Goal: Communication & Community: Answer question/provide support

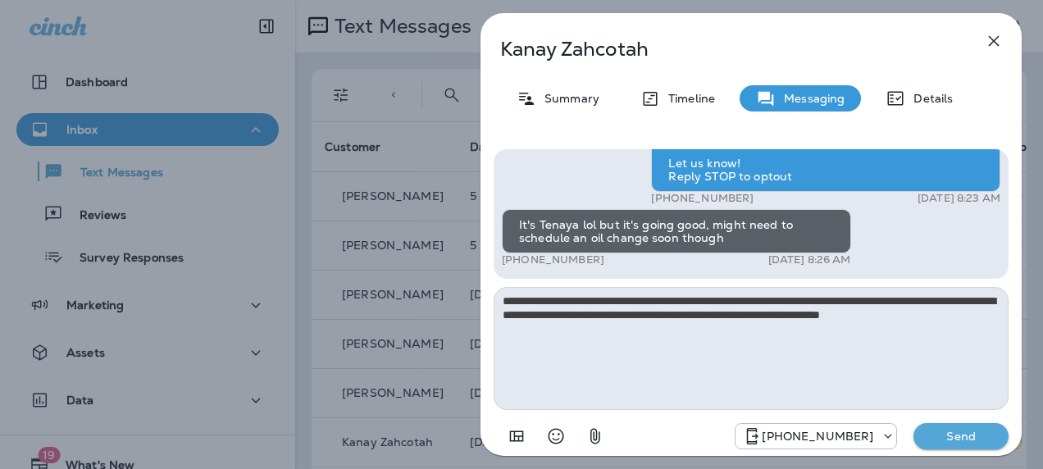
scroll to position [93, 0]
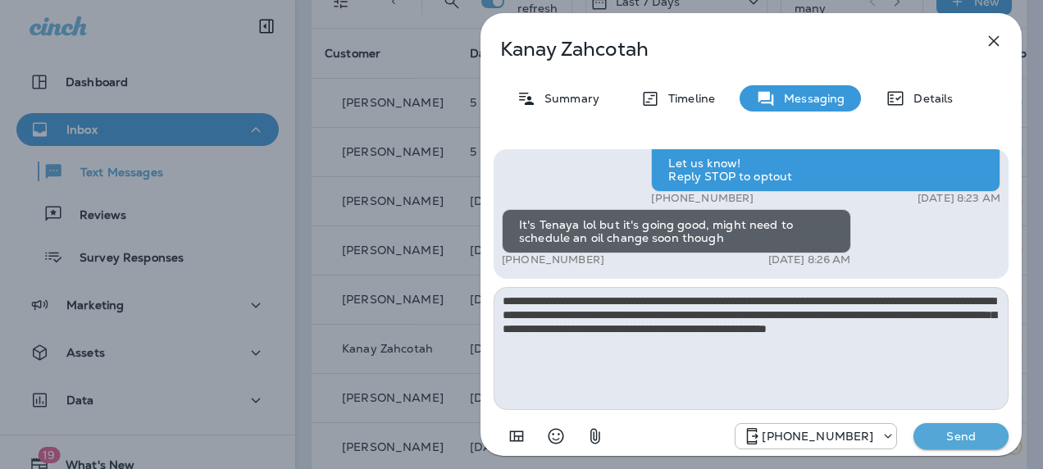
click at [815, 314] on textarea "**********" at bounding box center [750, 348] width 515 height 123
click at [843, 314] on textarea "**********" at bounding box center [750, 348] width 515 height 123
type textarea "**********"
click at [952, 431] on p "Send" at bounding box center [960, 436] width 69 height 15
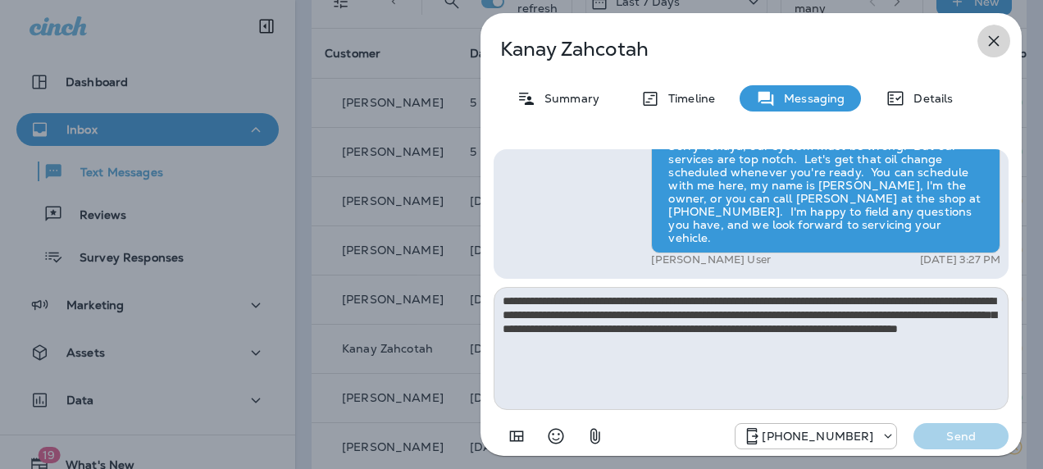
click at [997, 38] on icon "button" at bounding box center [994, 41] width 11 height 11
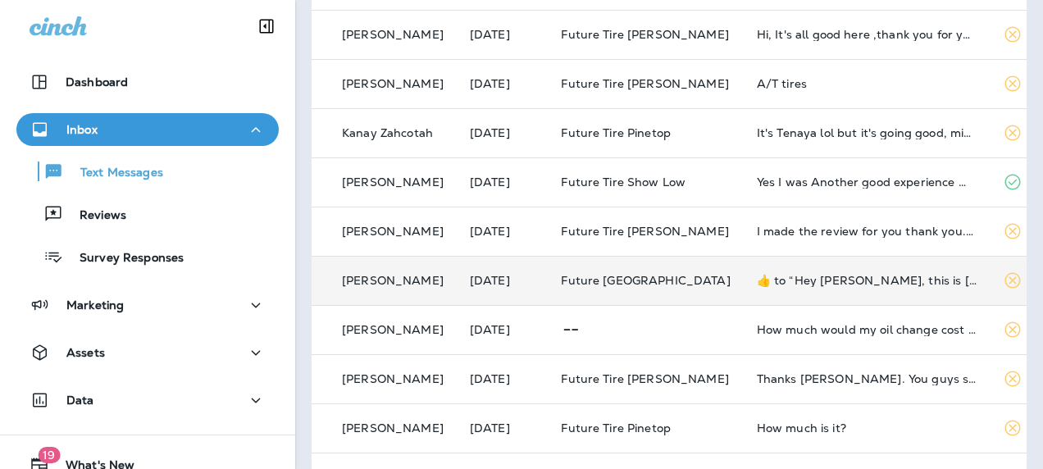
scroll to position [310, 0]
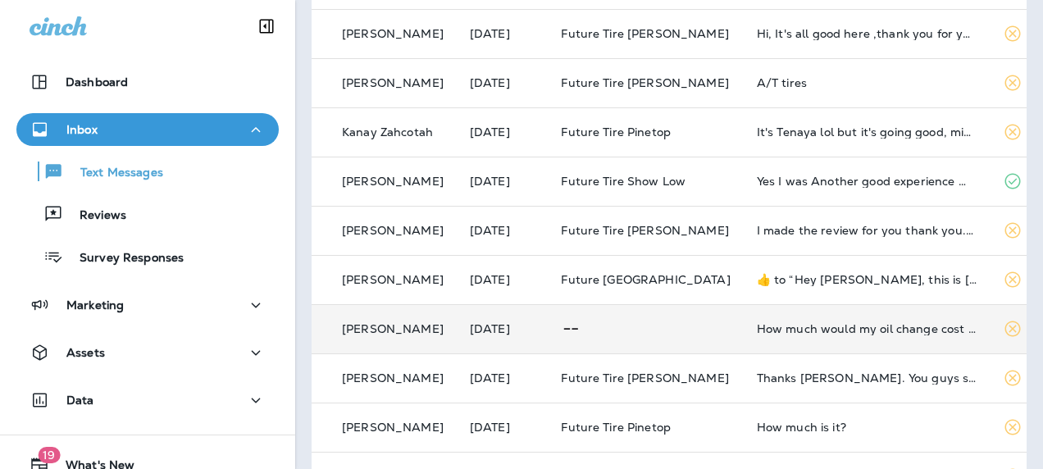
click at [837, 331] on div "How much would my oil change cost 😁" at bounding box center [867, 328] width 220 height 13
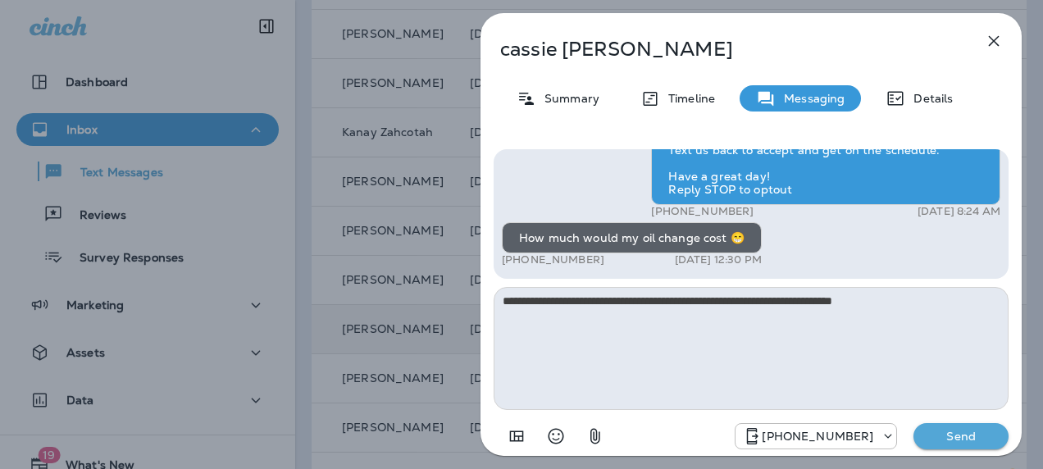
click at [746, 303] on textarea "**********" at bounding box center [750, 348] width 515 height 123
type textarea "**********"
click at [956, 441] on p "Send" at bounding box center [960, 436] width 69 height 15
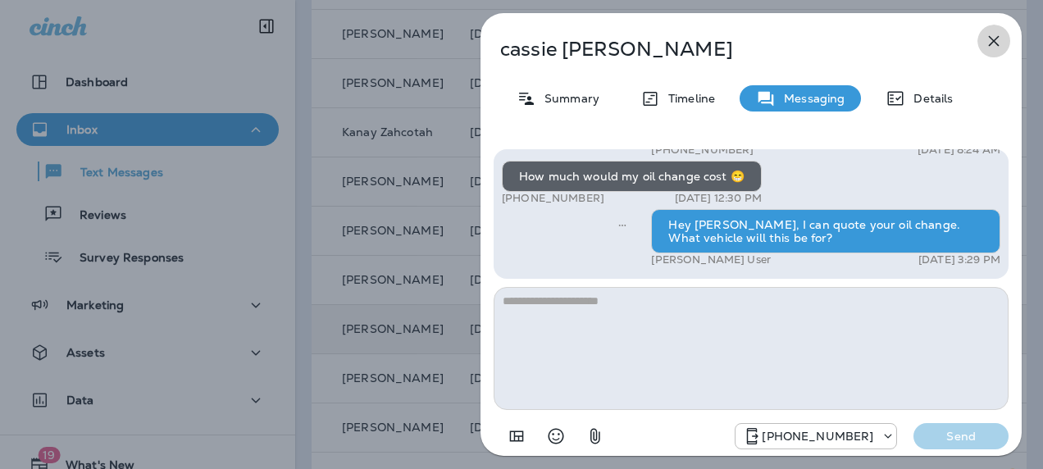
click at [1001, 35] on icon "button" at bounding box center [994, 41] width 20 height 20
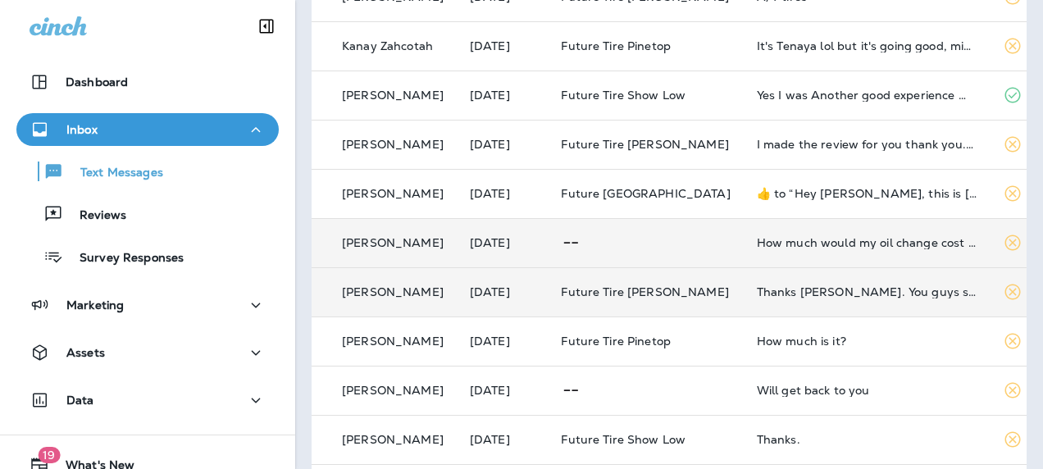
scroll to position [397, 0]
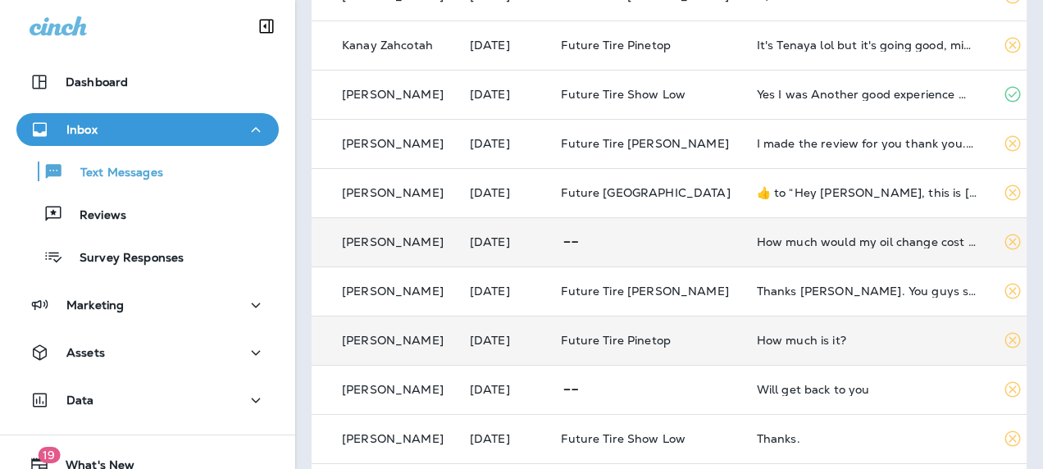
click at [805, 347] on td "How much is it?" at bounding box center [867, 340] width 246 height 49
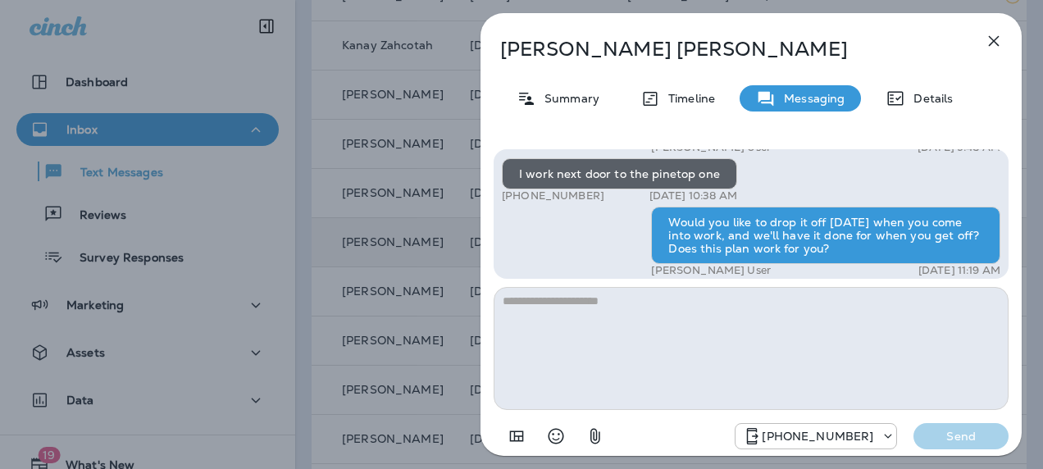
scroll to position [-44, 0]
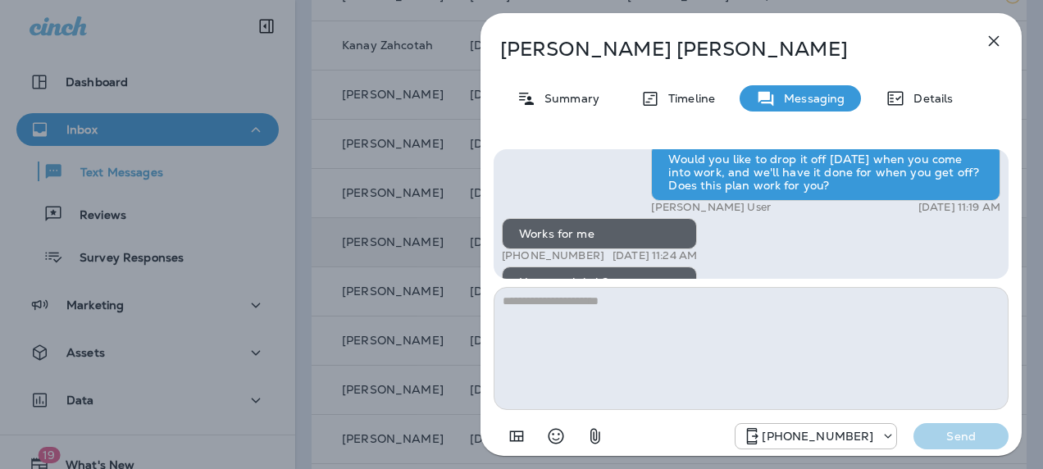
click at [996, 41] on icon "button" at bounding box center [994, 41] width 20 height 20
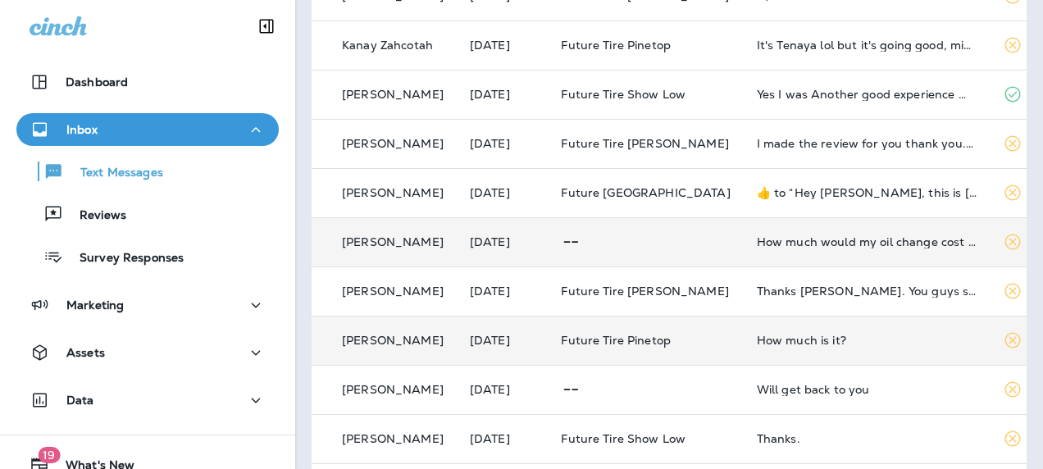
click at [780, 343] on div "How much is it?" at bounding box center [867, 340] width 220 height 13
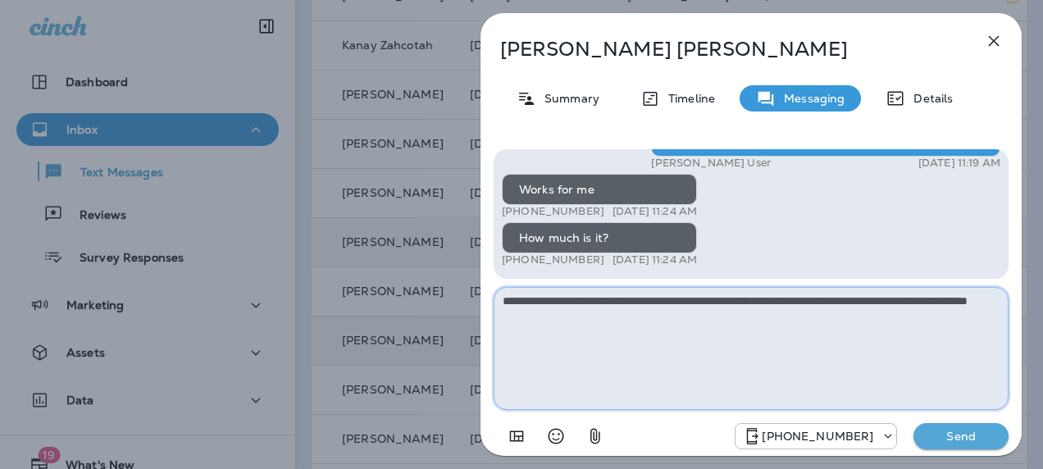
type textarea "**********"
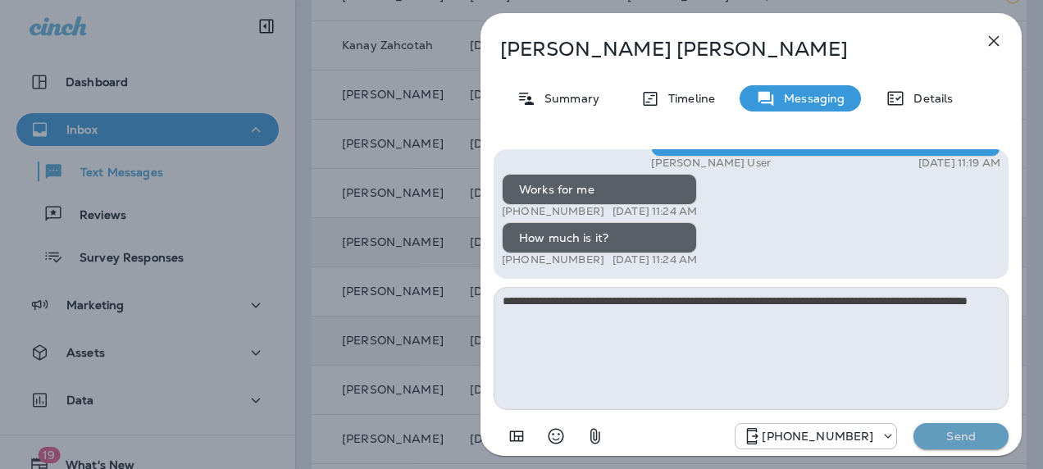
click at [959, 430] on p "Send" at bounding box center [960, 436] width 69 height 15
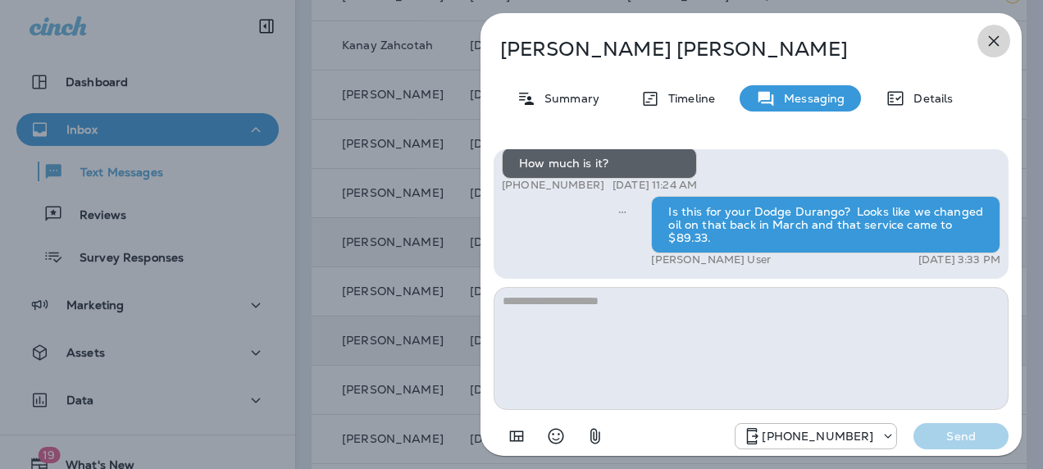
click at [994, 42] on icon "button" at bounding box center [994, 41] width 11 height 11
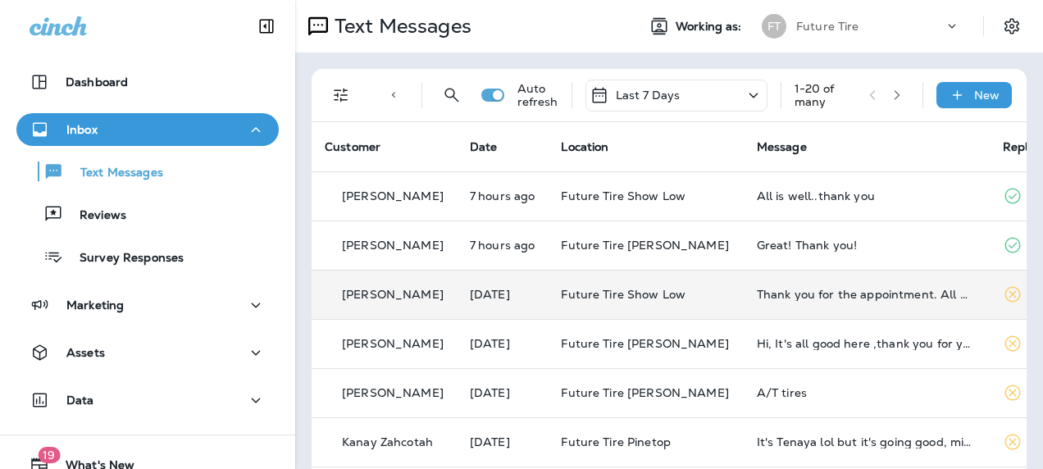
click at [789, 300] on td "Thank you for the appointment. All went well." at bounding box center [867, 294] width 246 height 49
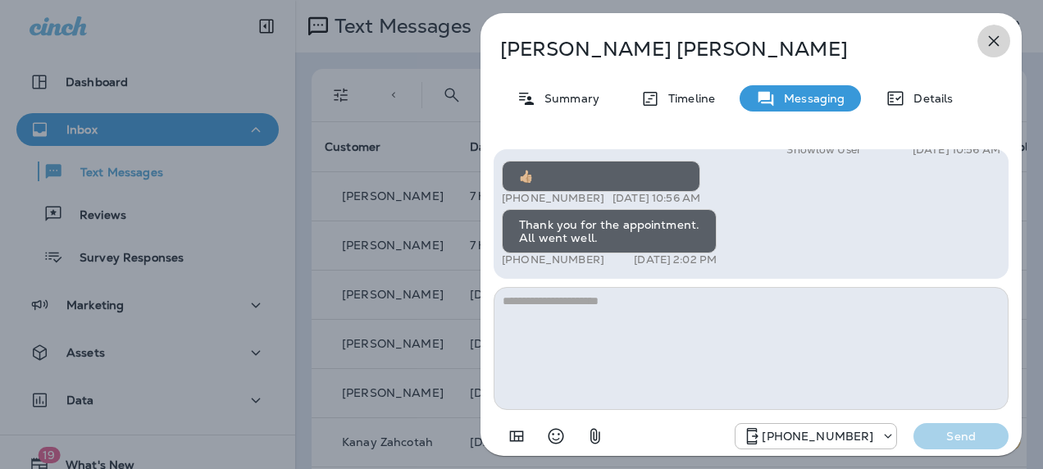
click at [994, 43] on icon "button" at bounding box center [994, 41] width 20 height 20
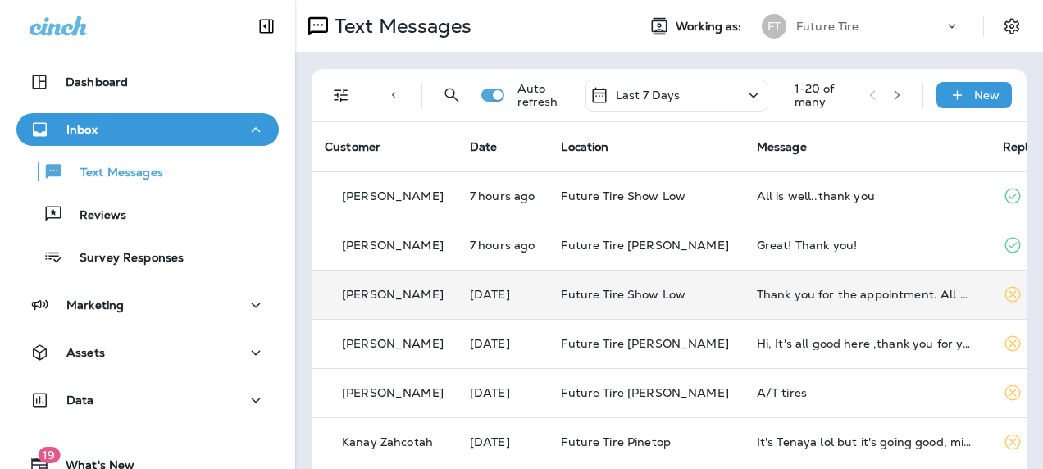
click at [1004, 292] on icon at bounding box center [1012, 295] width 16 height 16
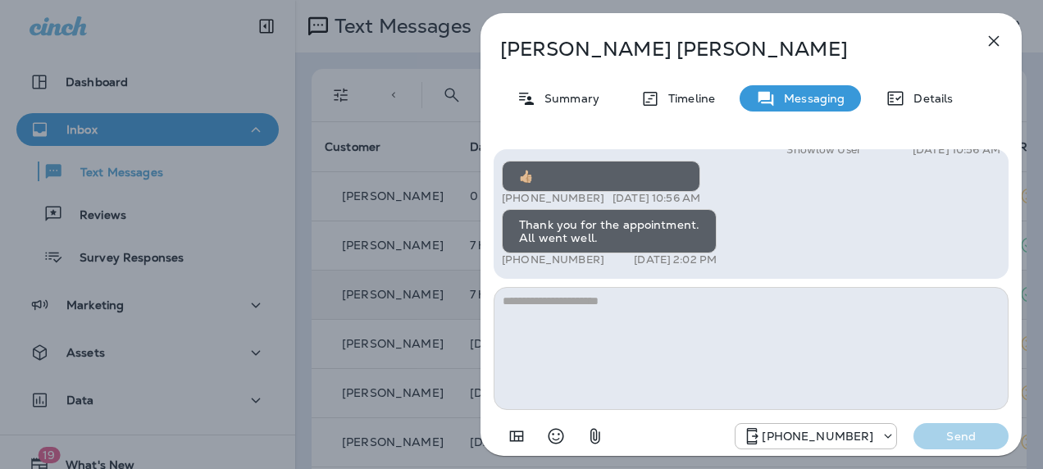
click at [997, 41] on icon "button" at bounding box center [994, 41] width 20 height 20
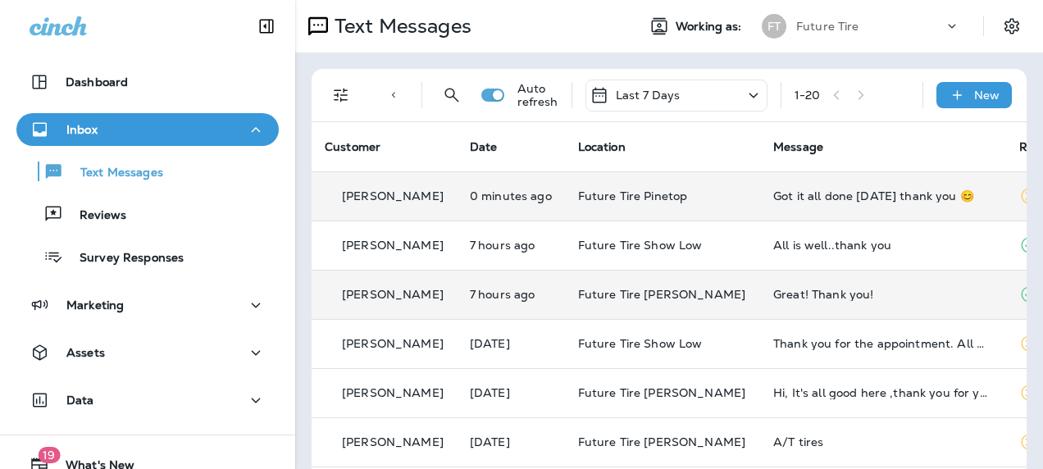
click at [773, 197] on div "Got it all done [DATE] thank you 😊" at bounding box center [883, 195] width 220 height 13
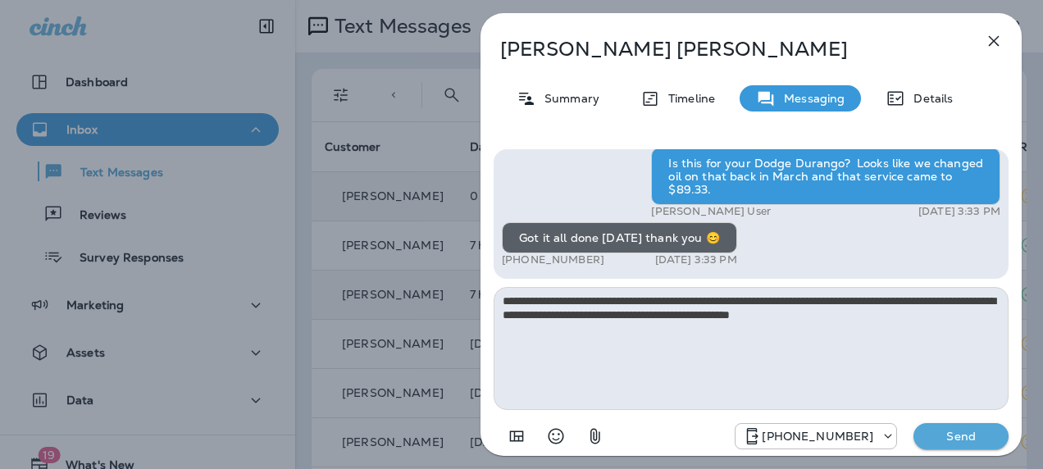
click at [910, 343] on textarea "**********" at bounding box center [750, 348] width 515 height 123
type textarea "**********"
click at [956, 430] on p "Send" at bounding box center [960, 436] width 69 height 15
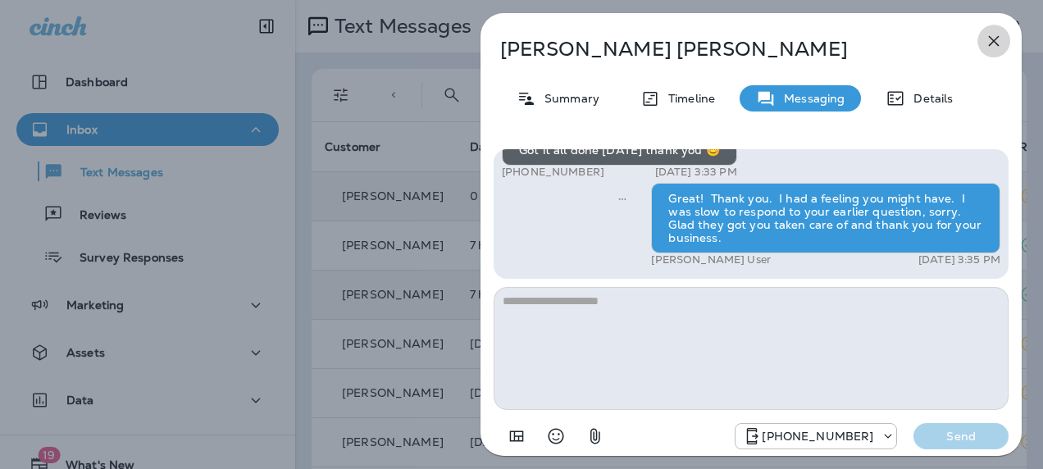
click at [999, 34] on icon "button" at bounding box center [994, 41] width 20 height 20
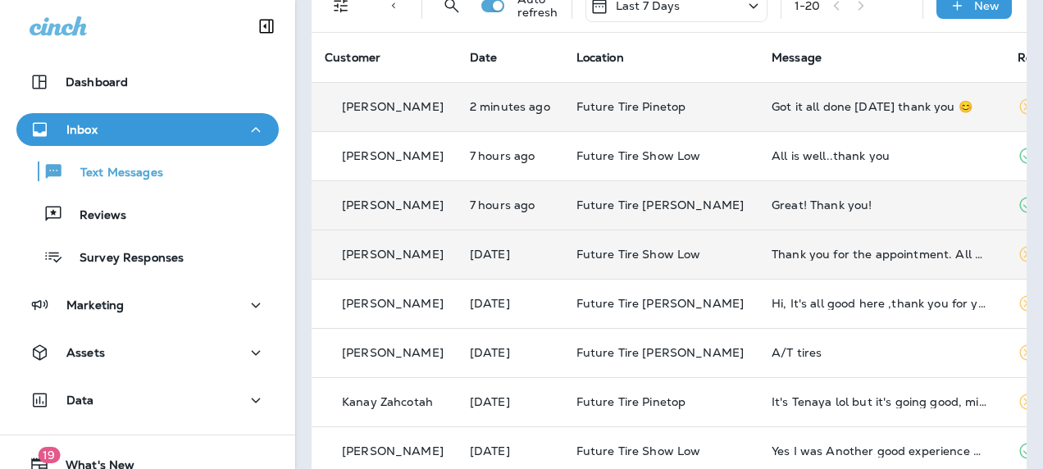
scroll to position [90, 0]
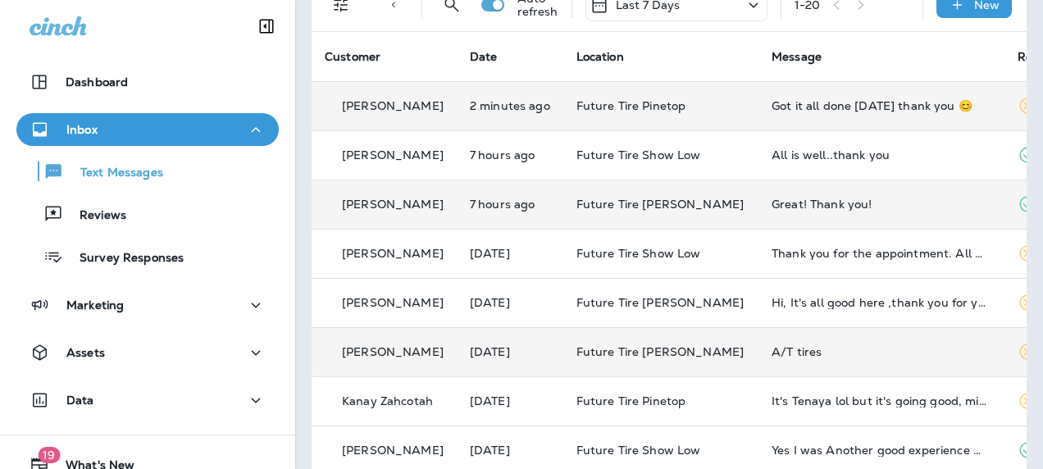
click at [771, 347] on div "A/T tires" at bounding box center [881, 351] width 220 height 13
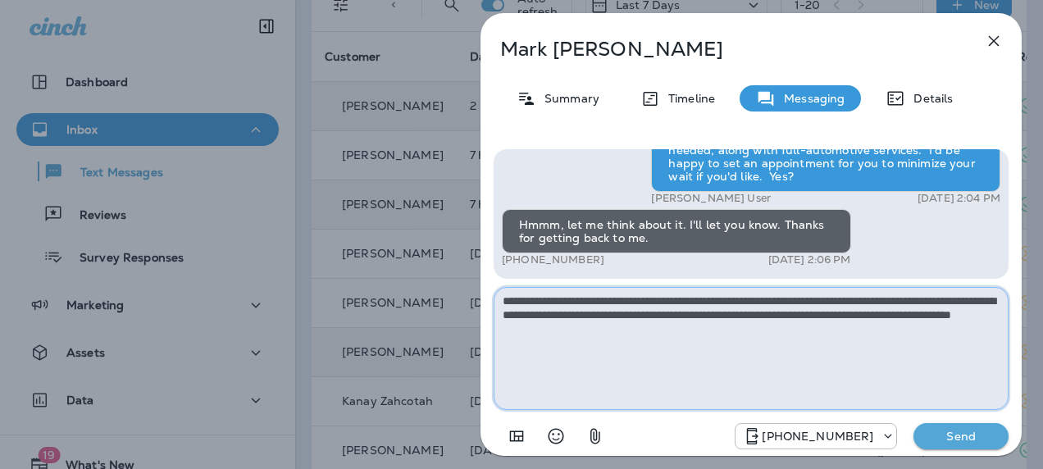
type textarea "**********"
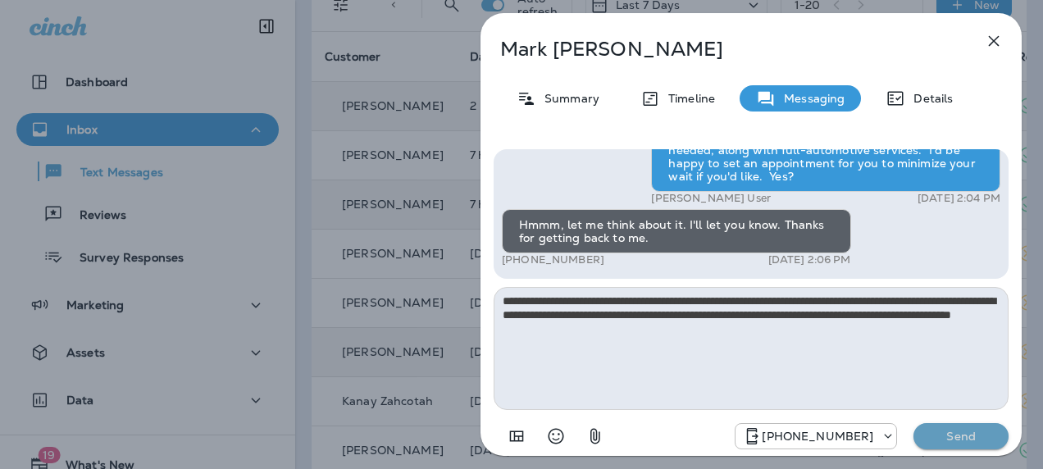
click at [943, 437] on p "Send" at bounding box center [960, 436] width 69 height 15
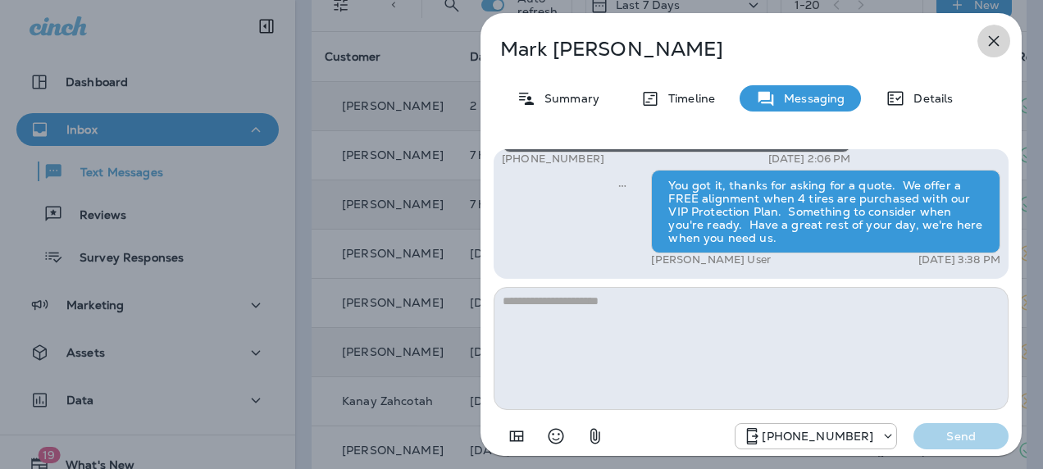
click at [995, 43] on icon "button" at bounding box center [994, 41] width 11 height 11
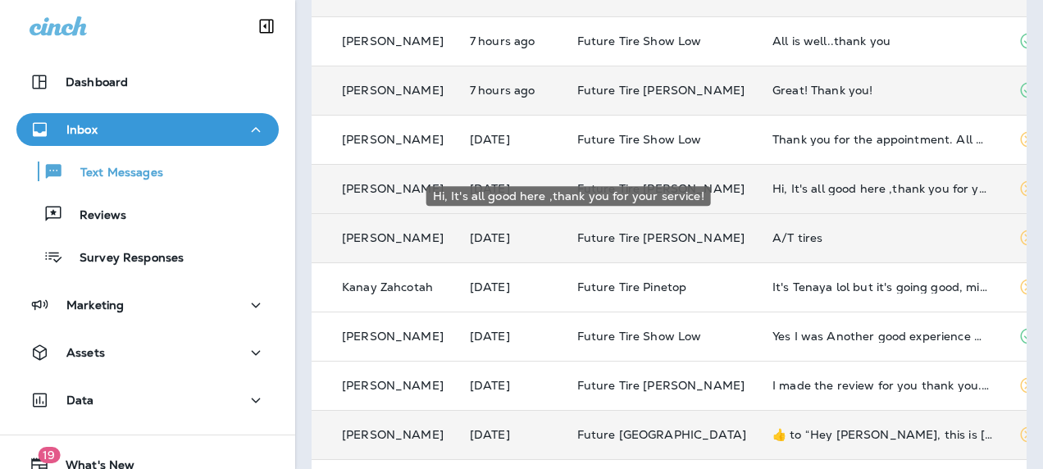
scroll to position [205, 0]
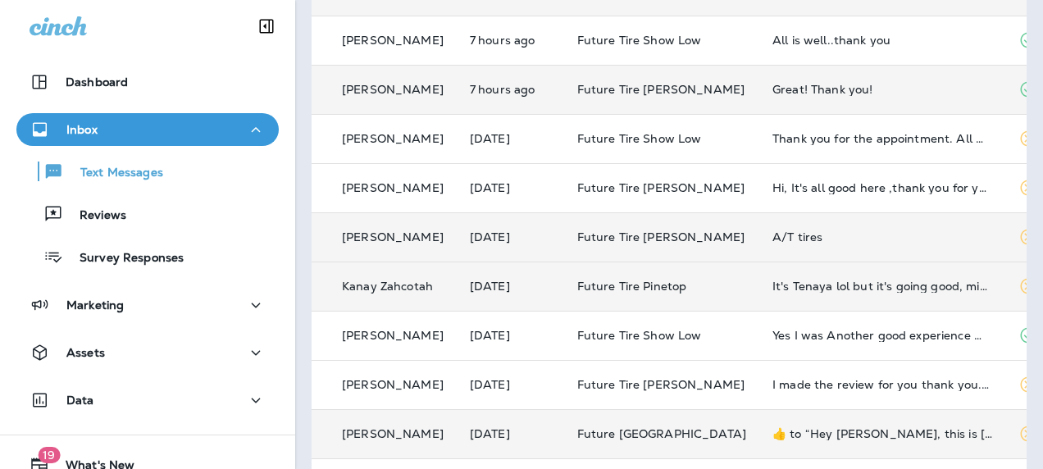
click at [768, 292] on td "It's Tenaya lol but it's going good, might need to schedule an oil change soon …" at bounding box center [882, 286] width 246 height 49
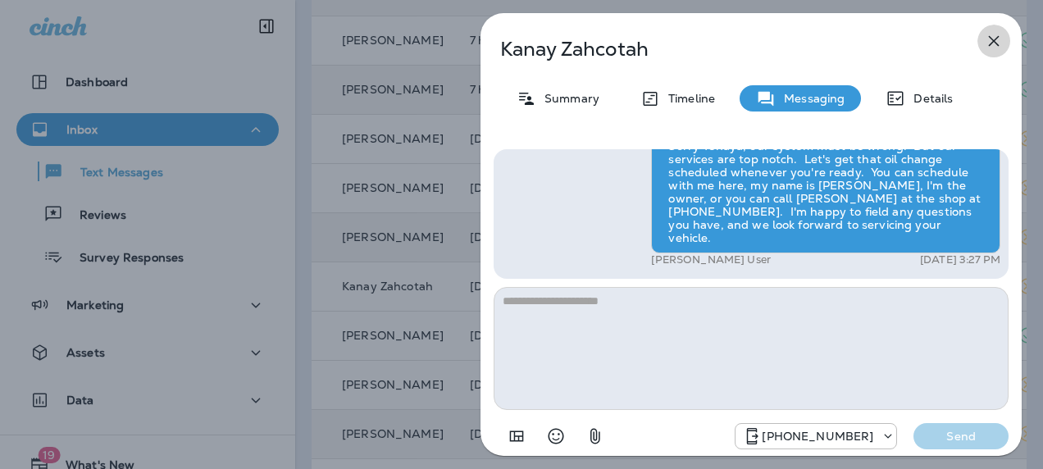
click at [992, 42] on icon "button" at bounding box center [994, 41] width 11 height 11
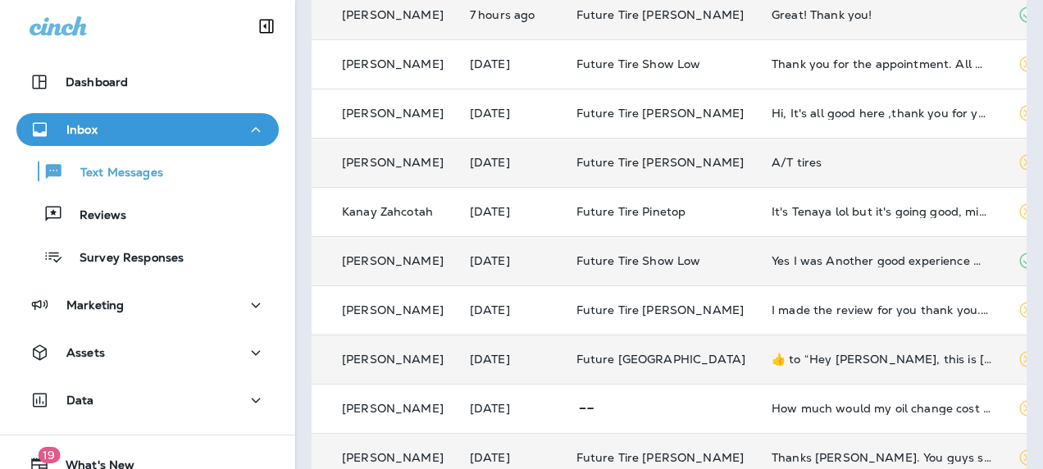
scroll to position [284, 0]
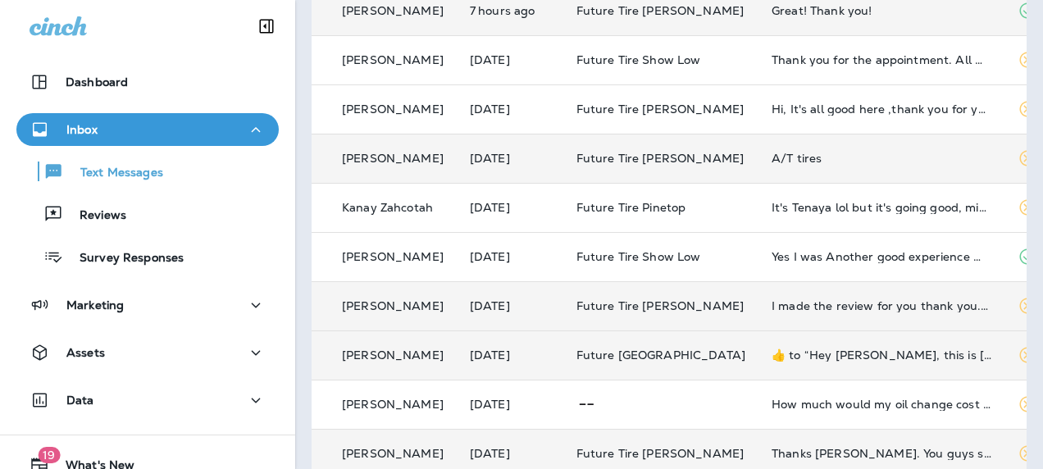
click at [853, 314] on td "I made the review for you thank you. 🙏🏽" at bounding box center [881, 305] width 246 height 49
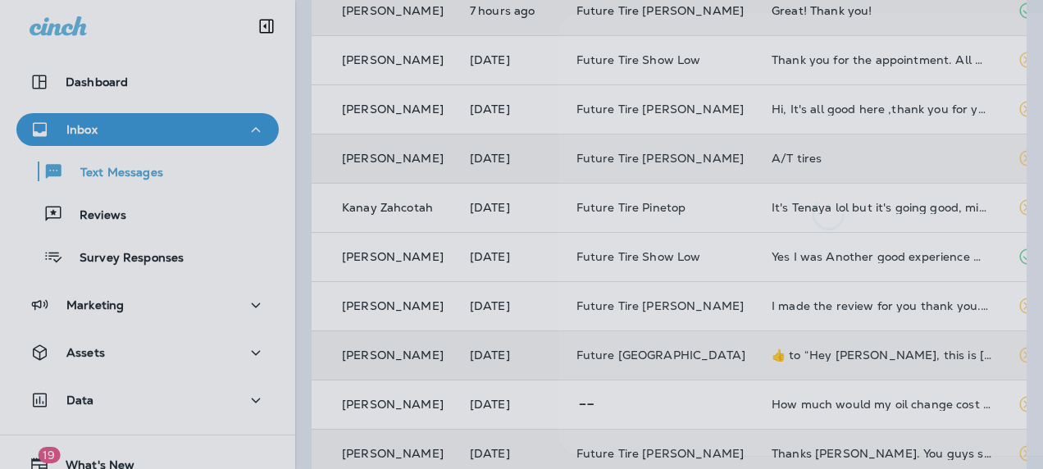
click at [109, 215] on div at bounding box center [598, 234] width 1043 height 469
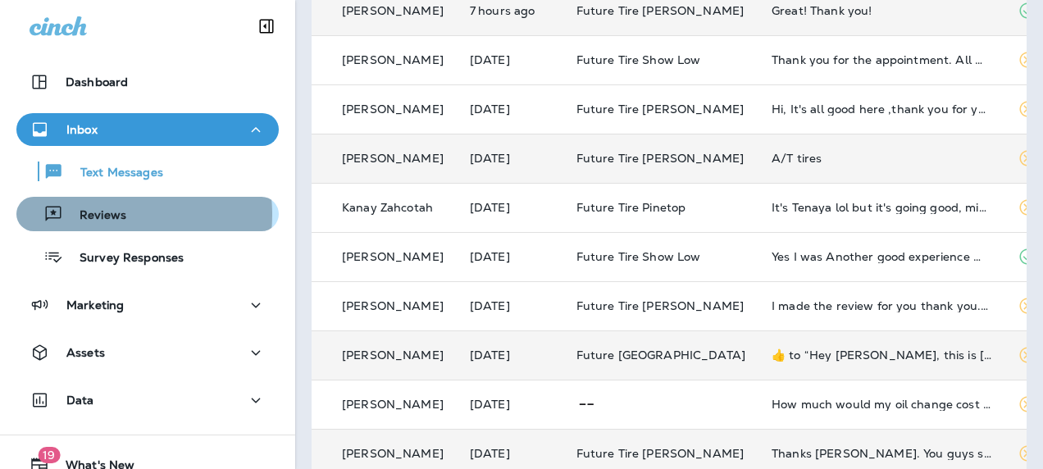
click at [99, 215] on p "Reviews" at bounding box center [94, 216] width 63 height 16
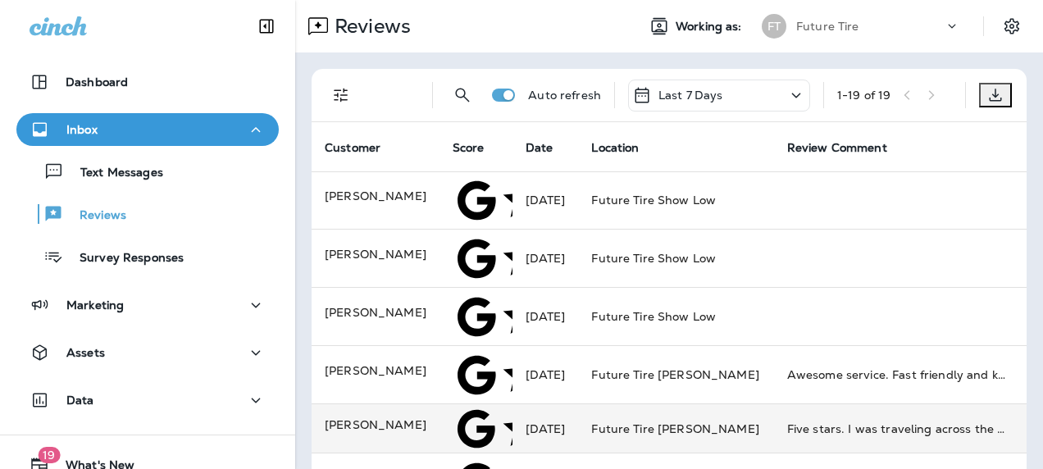
click at [801, 404] on td "Five stars. I was traveling across the country when I noticed my tire was losin…" at bounding box center [897, 428] width 246 height 49
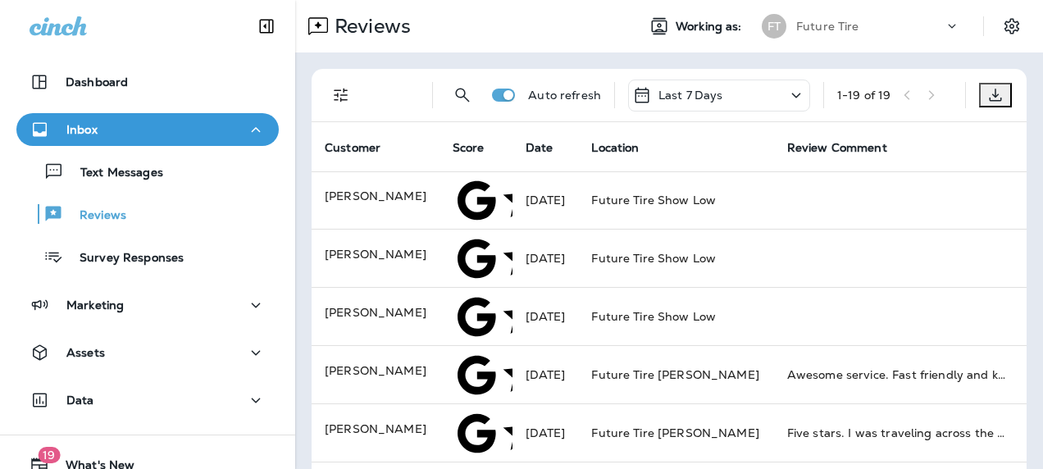
click at [24, 20] on icon "close" at bounding box center [15, 10] width 17 height 17
click at [99, 128] on div "Inbox" at bounding box center [148, 130] width 236 height 20
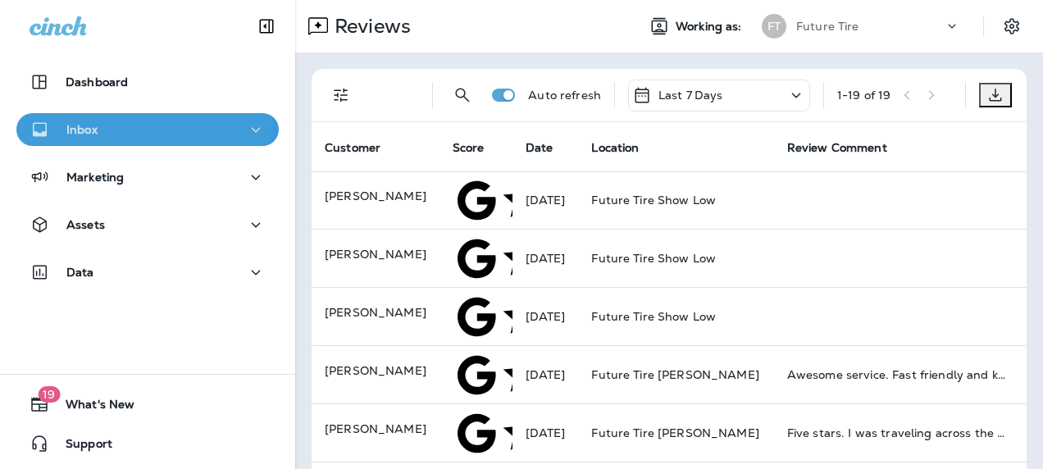
click at [99, 128] on div "Inbox" at bounding box center [148, 130] width 236 height 20
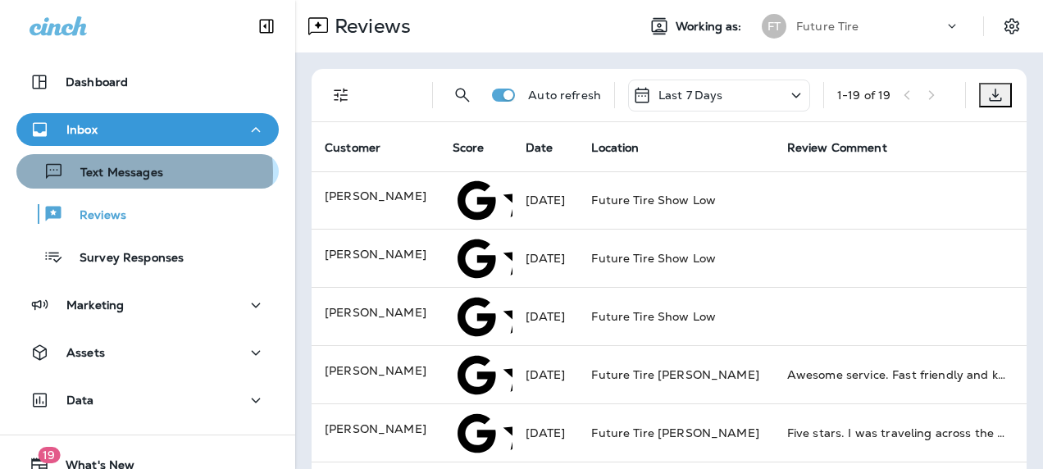
click at [123, 173] on p "Text Messages" at bounding box center [113, 174] width 99 height 16
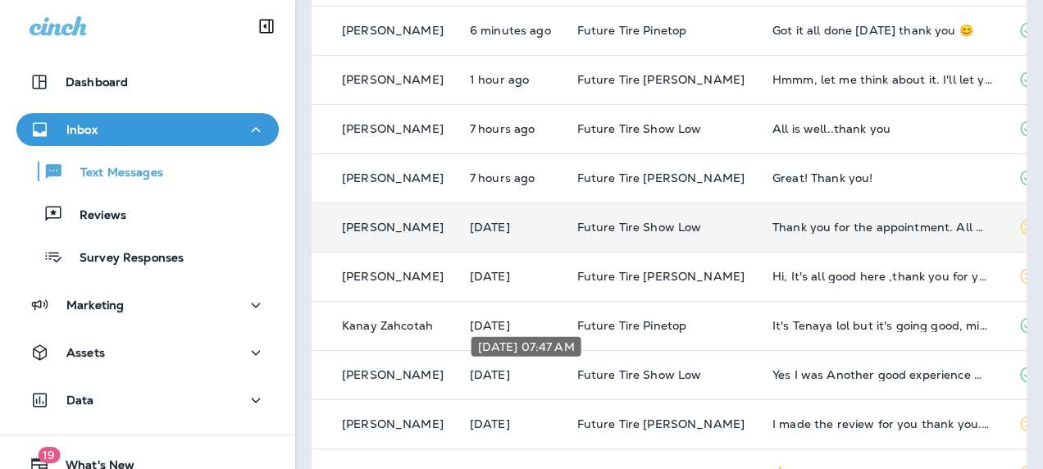
scroll to position [221, 0]
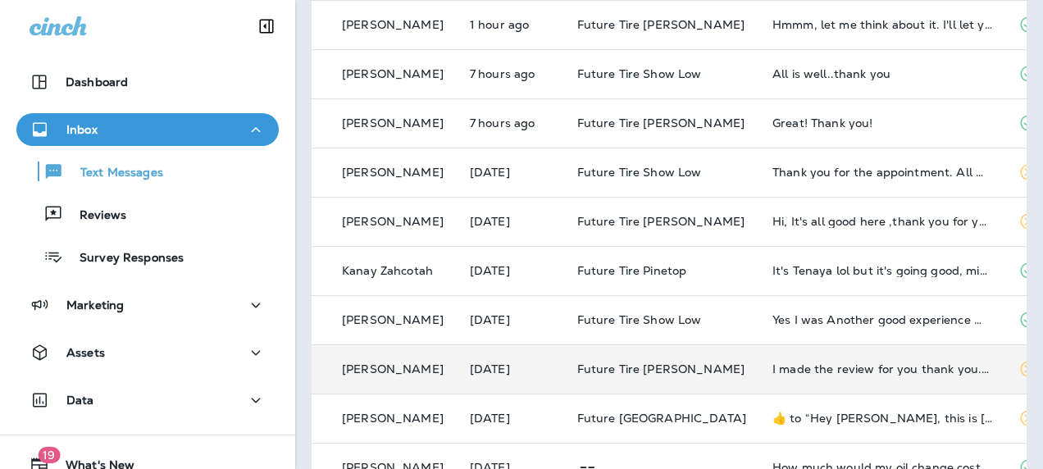
click at [772, 365] on div "I made the review for you thank you. 🙏🏽" at bounding box center [882, 368] width 220 height 13
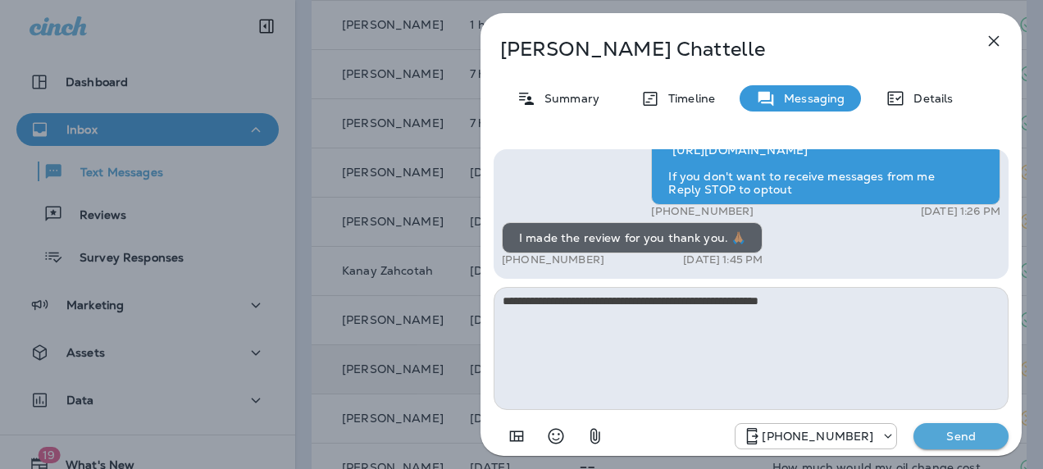
type textarea "**********"
click at [968, 436] on p "Send" at bounding box center [960, 436] width 69 height 15
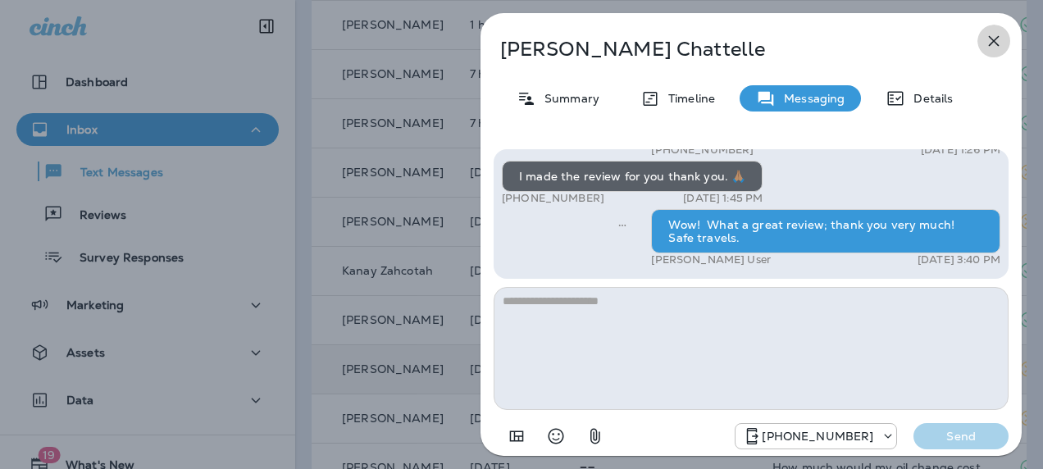
click at [989, 40] on icon "button" at bounding box center [994, 41] width 20 height 20
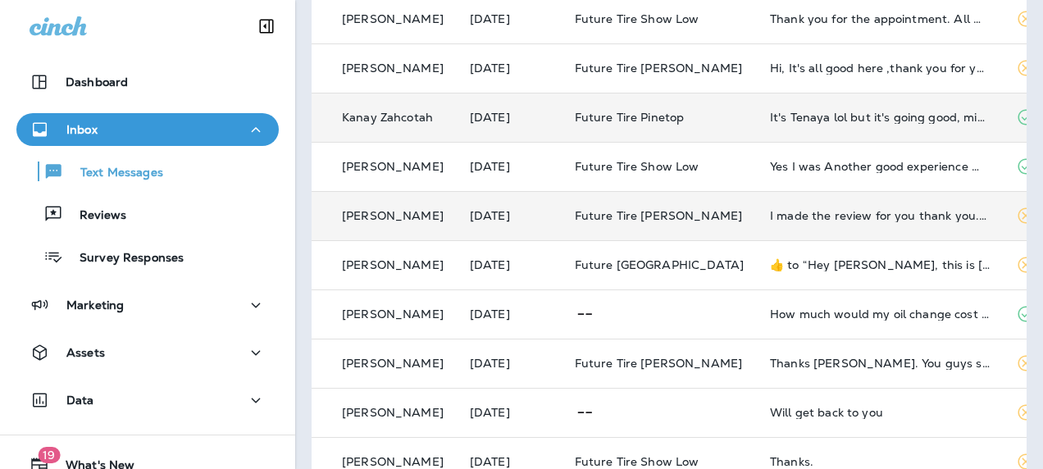
scroll to position [378, 0]
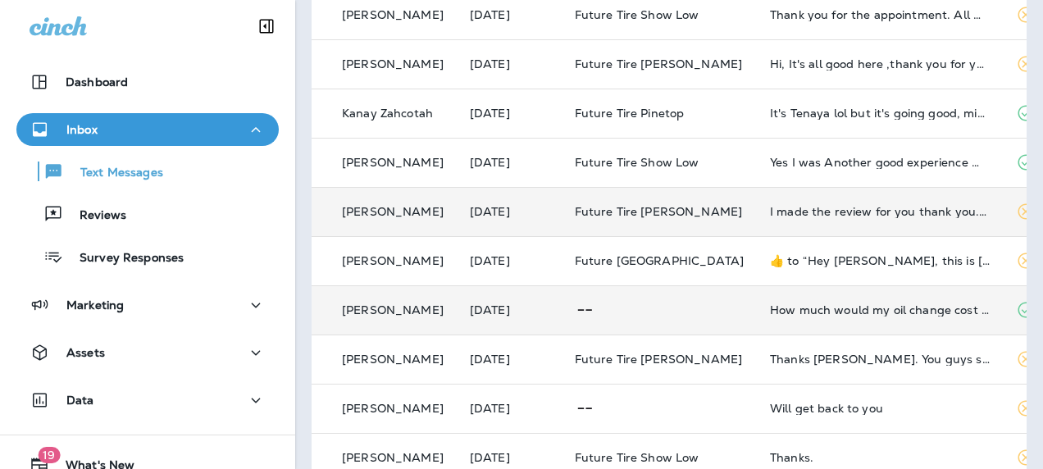
click at [790, 309] on div "How much would my oil change cost 😁" at bounding box center [880, 309] width 220 height 13
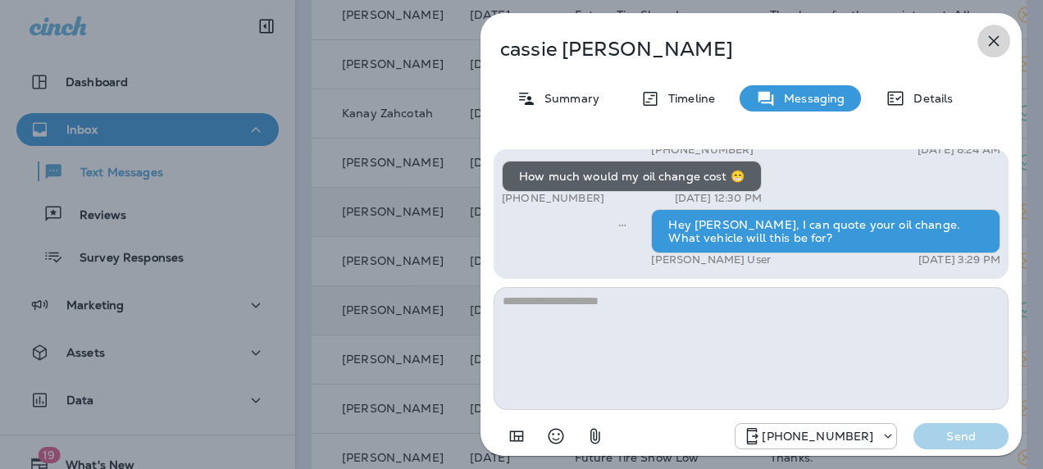
click at [994, 37] on icon "button" at bounding box center [994, 41] width 20 height 20
